Goal: Contribute content

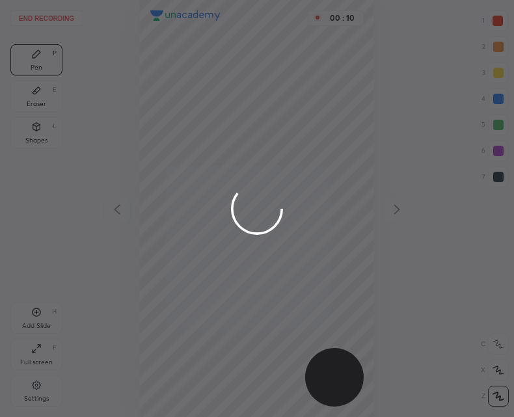
scroll to position [417, 306]
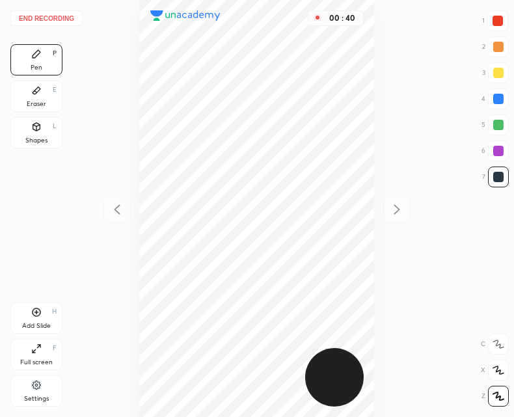
click at [40, 310] on icon at bounding box center [37, 312] width 8 height 8
click at [126, 208] on div at bounding box center [116, 209] width 27 height 27
click at [43, 316] on div "Add Slide H" at bounding box center [36, 318] width 52 height 31
click at [122, 206] on icon at bounding box center [117, 210] width 16 height 16
click at [123, 212] on div "01 : 39" at bounding box center [257, 208] width 306 height 417
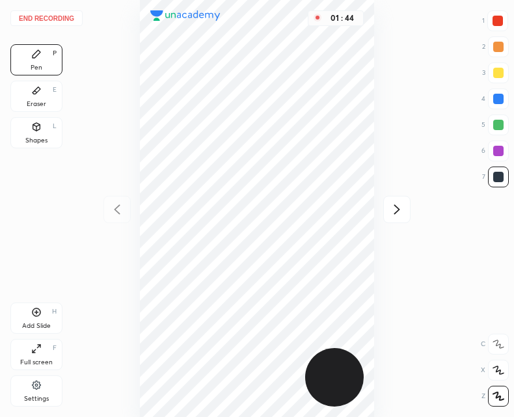
click at [390, 213] on icon at bounding box center [397, 210] width 16 height 16
click at [34, 313] on icon at bounding box center [36, 312] width 10 height 10
click at [122, 189] on div "02 : 20" at bounding box center [257, 208] width 306 height 417
click at [120, 210] on icon at bounding box center [117, 210] width 16 height 16
click at [119, 213] on icon at bounding box center [117, 209] width 6 height 10
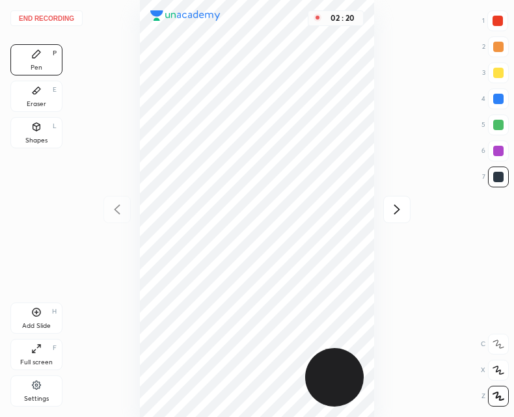
click at [116, 214] on div "02 : 20" at bounding box center [257, 208] width 306 height 417
click at [394, 210] on icon at bounding box center [397, 210] width 16 height 16
click at [402, 202] on icon at bounding box center [397, 210] width 16 height 16
click at [33, 312] on icon at bounding box center [37, 312] width 8 height 8
click at [111, 217] on icon at bounding box center [117, 210] width 16 height 16
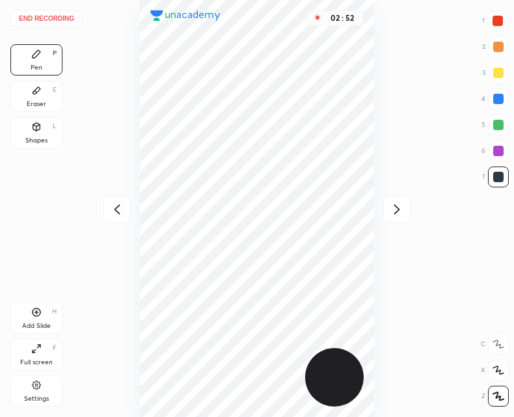
click at [398, 208] on icon at bounding box center [397, 209] width 6 height 10
click at [120, 205] on icon at bounding box center [117, 209] width 6 height 10
click at [118, 204] on icon at bounding box center [117, 210] width 16 height 16
click at [119, 204] on icon at bounding box center [117, 210] width 16 height 16
click at [396, 210] on icon at bounding box center [397, 210] width 16 height 16
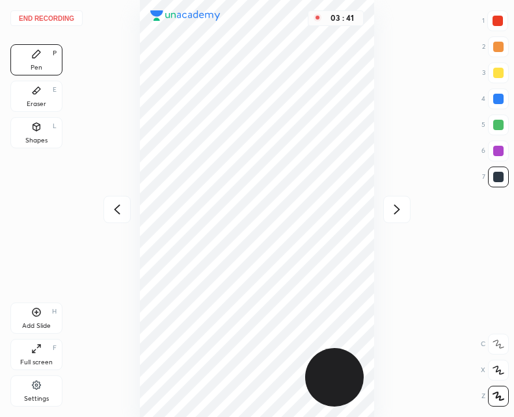
click at [395, 206] on icon at bounding box center [397, 210] width 16 height 16
click at [396, 210] on icon at bounding box center [397, 210] width 16 height 16
click at [396, 209] on icon at bounding box center [397, 210] width 16 height 16
click at [115, 207] on icon at bounding box center [117, 210] width 16 height 16
click at [125, 209] on div at bounding box center [116, 209] width 27 height 27
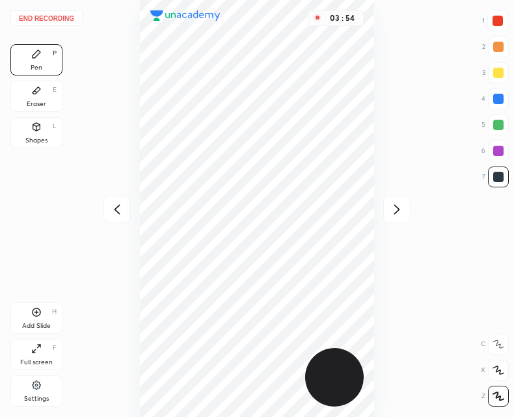
click at [124, 208] on icon at bounding box center [117, 210] width 16 height 16
click at [123, 208] on icon at bounding box center [117, 210] width 16 height 16
click at [126, 204] on div "03 : 54" at bounding box center [257, 208] width 306 height 417
click at [403, 213] on icon at bounding box center [397, 210] width 16 height 16
click at [398, 211] on icon at bounding box center [397, 209] width 6 height 10
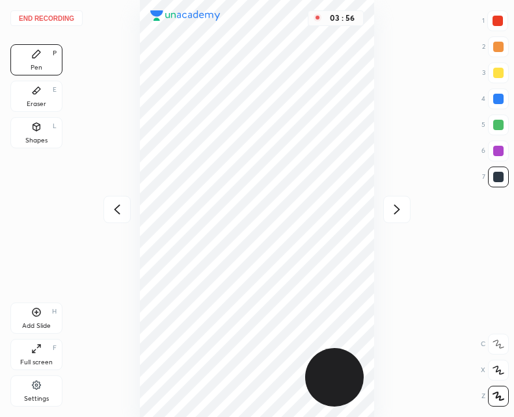
click at [396, 212] on icon at bounding box center [397, 210] width 16 height 16
click at [118, 209] on icon at bounding box center [117, 210] width 16 height 16
click at [117, 212] on icon at bounding box center [117, 209] width 6 height 10
click at [111, 217] on icon at bounding box center [117, 210] width 16 height 16
click at [36, 323] on div "Add Slide" at bounding box center [36, 326] width 29 height 7
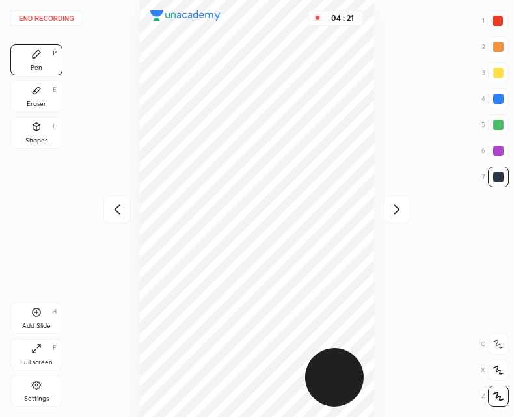
click at [122, 209] on icon at bounding box center [117, 210] width 16 height 16
click at [398, 215] on icon at bounding box center [397, 210] width 16 height 16
click at [122, 213] on icon at bounding box center [117, 210] width 16 height 16
click at [394, 210] on icon at bounding box center [397, 210] width 16 height 16
click at [398, 198] on div at bounding box center [396, 209] width 27 height 27
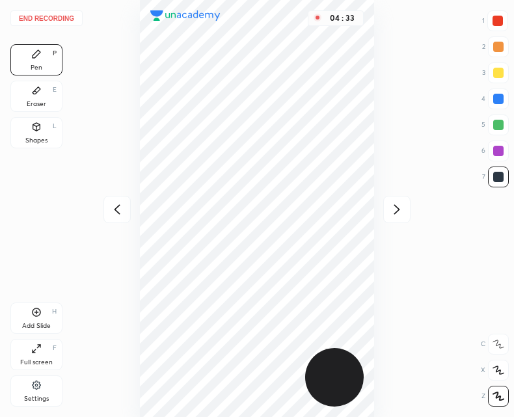
click at [394, 210] on icon at bounding box center [397, 210] width 16 height 16
click at [128, 205] on div at bounding box center [116, 209] width 27 height 27
click at [124, 211] on icon at bounding box center [117, 210] width 16 height 16
click at [53, 16] on button "End recording" at bounding box center [46, 18] width 72 height 16
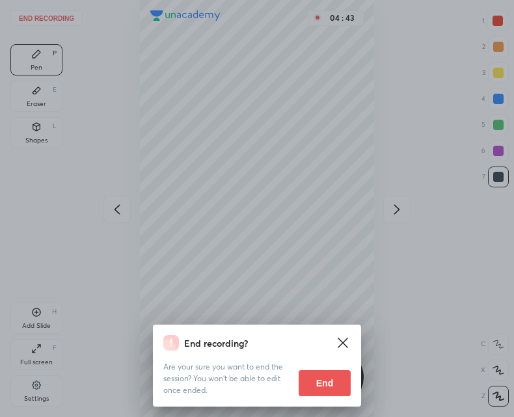
click at [316, 354] on div "Are your sure you want to end the session? You won’t be able to edit once ended…" at bounding box center [256, 374] width 187 height 46
click at [327, 377] on button "End" at bounding box center [325, 383] width 52 height 26
